Goal: Task Accomplishment & Management: Manage account settings

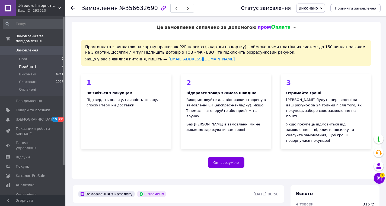
click at [36, 63] on li "Прийняті 2" at bounding box center [33, 67] width 67 height 8
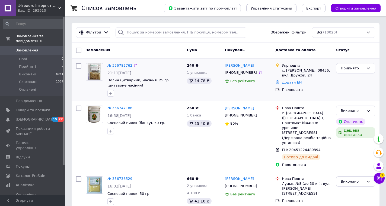
click at [119, 64] on link "№ 356782762" at bounding box center [120, 65] width 25 height 4
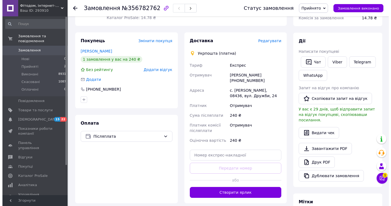
scroll to position [54, 0]
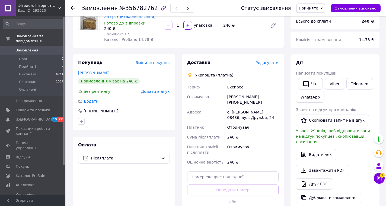
click at [260, 64] on span "Редагувати" at bounding box center [267, 62] width 23 height 4
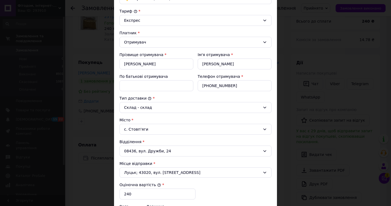
scroll to position [136, 0]
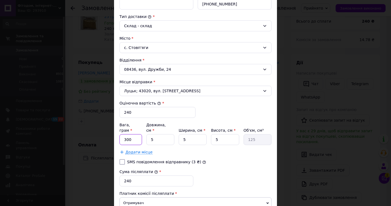
drag, startPoint x: 132, startPoint y: 133, endPoint x: 122, endPoint y: 127, distance: 11.7
click at [122, 127] on div "Вага, грам * 300 Довжина, см * 5 Ширина, см * 5 Висота, см * 5 Об'єм, см³ 125" at bounding box center [195, 133] width 152 height 23
type input "60"
drag, startPoint x: 154, startPoint y: 133, endPoint x: 146, endPoint y: 127, distance: 10.4
click at [146, 127] on div "Вага, грам * 60 Довжина, см * 5 Ширина, см * 5 Висота, см * 5 Об'єм, см³ 125" at bounding box center [195, 133] width 152 height 23
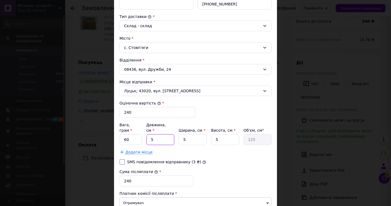
type input "1"
type input "25"
type input "17"
type input "425"
type input "17"
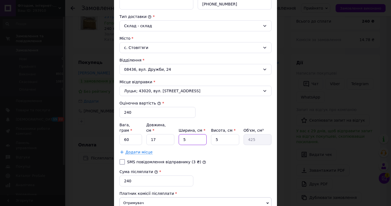
drag, startPoint x: 184, startPoint y: 134, endPoint x: 181, endPoint y: 133, distance: 3.1
click at [181, 134] on input "5" at bounding box center [193, 139] width 28 height 11
type input "1"
type input "85"
type input "12"
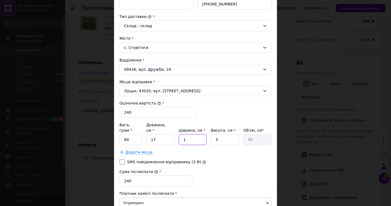
type input "1020"
type input "12"
drag, startPoint x: 218, startPoint y: 133, endPoint x: 214, endPoint y: 132, distance: 4.0
click at [214, 134] on input "5" at bounding box center [225, 139] width 28 height 11
type input "3"
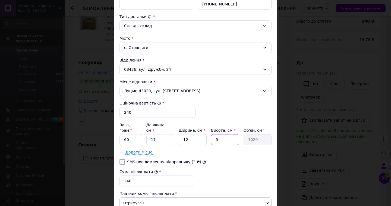
type input "612"
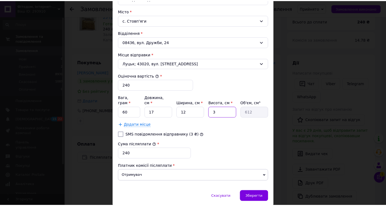
scroll to position [178, 0]
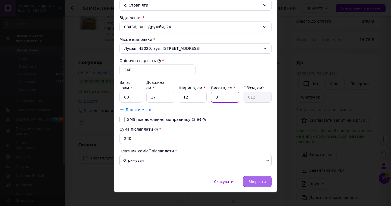
type input "3"
click at [261, 179] on span "Зберегти" at bounding box center [257, 181] width 17 height 4
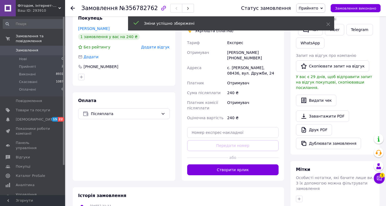
scroll to position [109, 0]
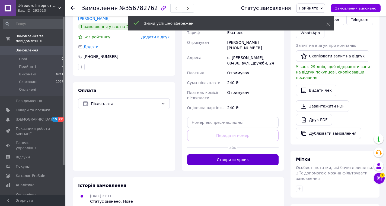
click at [251, 157] on button "Створити ярлик" at bounding box center [233, 159] width 92 height 11
